Goal: Task Accomplishment & Management: Manage account settings

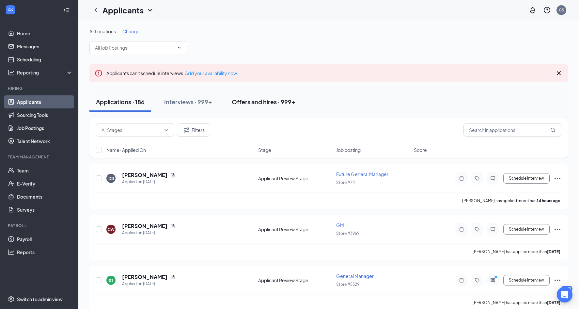
click at [370, 41] on div "All Locations Change" at bounding box center [328, 41] width 478 height 26
click at [271, 98] on div "Offers and hires · 999+" at bounding box center [264, 102] width 64 height 8
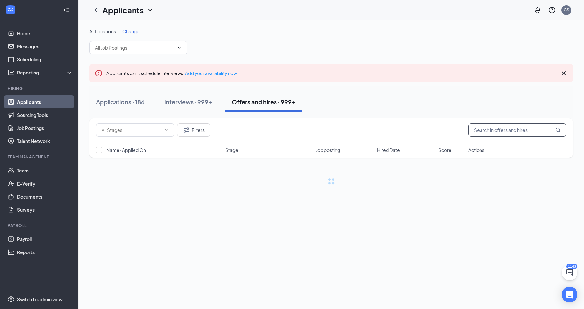
click at [496, 127] on input "text" at bounding box center [517, 129] width 98 height 13
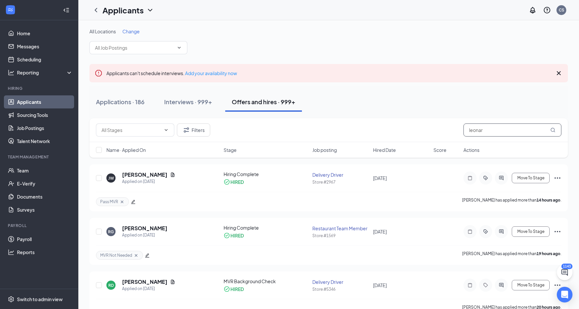
type input "[PERSON_NAME]"
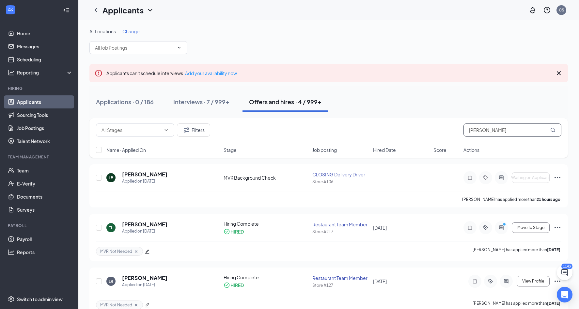
drag, startPoint x: 489, startPoint y: 125, endPoint x: 465, endPoint y: 127, distance: 23.6
click at [465, 127] on input "[PERSON_NAME]" at bounding box center [512, 129] width 98 height 13
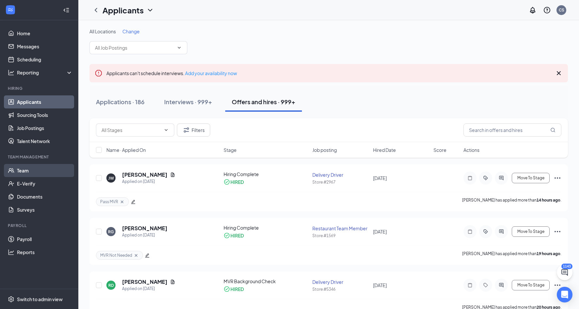
click at [34, 175] on link "Team" at bounding box center [45, 170] width 56 height 13
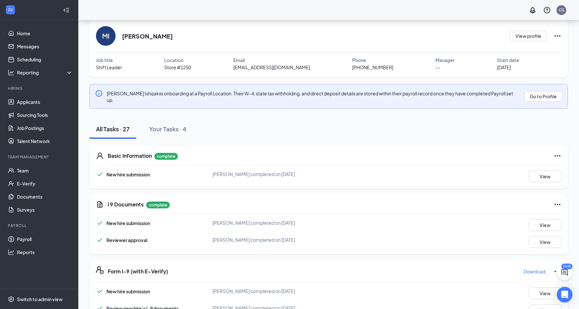
scroll to position [65, 0]
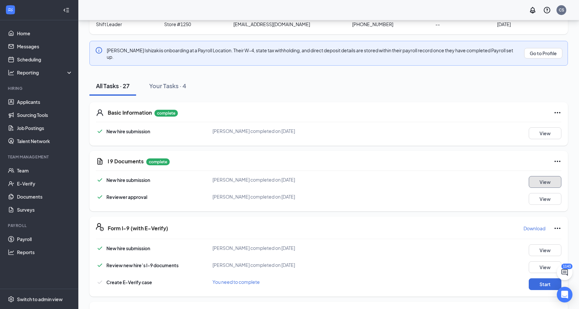
click at [552, 176] on button "View" at bounding box center [544, 182] width 33 height 12
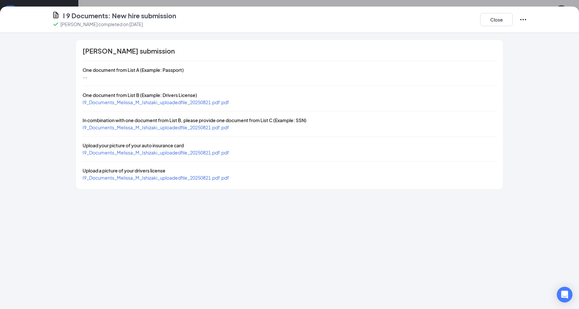
click at [191, 102] on span "I9_Documents_Melissa_M_Ishizaki_uploadedfile_20250821.pdf.pdf" at bounding box center [156, 102] width 146 height 6
click at [151, 129] on span "I9_Documents_Melissa_M_Ishizaki_uploadedfile_20250821.pdf.pdf" at bounding box center [156, 127] width 146 height 6
click at [160, 154] on span "I9_Documents_Melissa_M_Ishizaki_uploadedfile_20250821.pdf.pdf" at bounding box center [156, 152] width 146 height 6
click at [480, 21] on button "Close" at bounding box center [496, 19] width 33 height 13
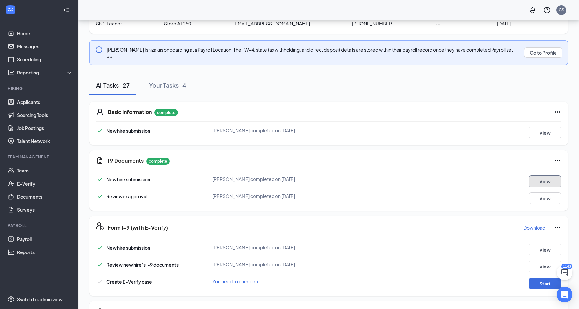
scroll to position [98, 0]
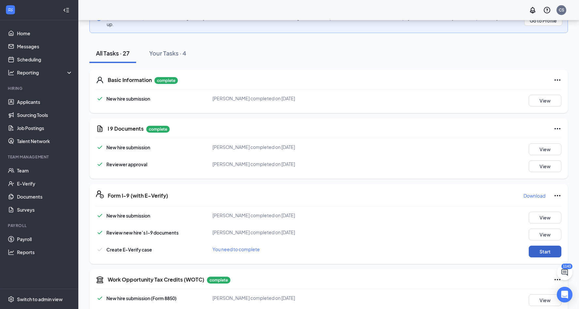
click at [543, 245] on button "Start" at bounding box center [544, 251] width 33 height 12
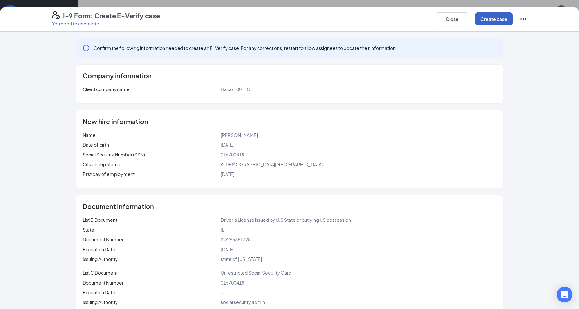
click at [497, 17] on button "Create case" at bounding box center [494, 18] width 38 height 13
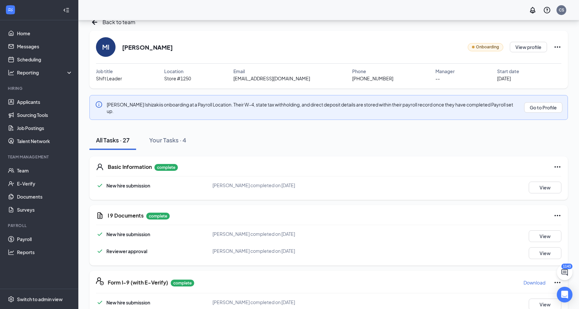
scroll to position [0, 0]
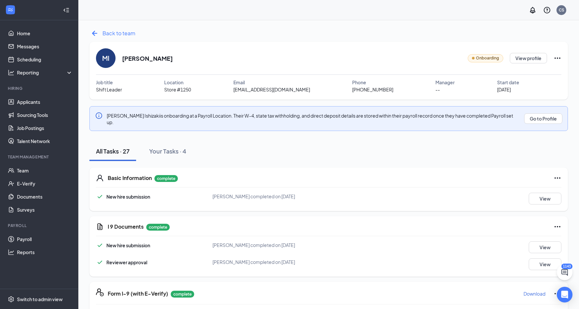
click at [118, 32] on span "Back to team" at bounding box center [118, 33] width 33 height 8
